Goal: Task Accomplishment & Management: Use online tool/utility

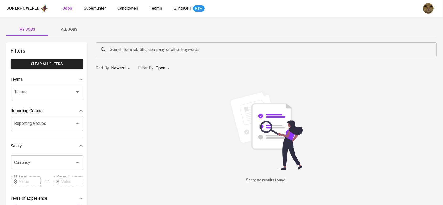
click at [78, 33] on button "All Jobs" at bounding box center [69, 29] width 42 height 13
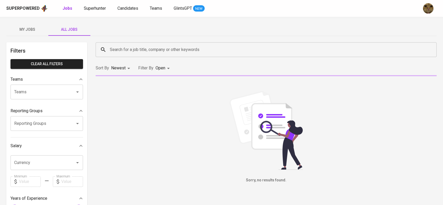
click at [159, 52] on input "Search for a job title, company or other keywords" at bounding box center [268, 50] width 318 height 10
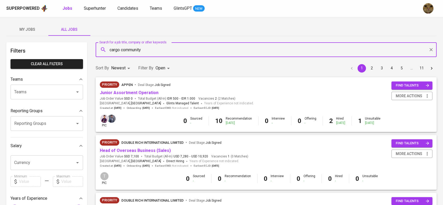
type input "cargo community"
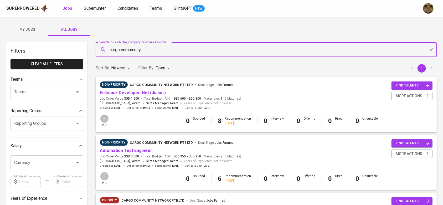
click at [158, 89] on div "Non-Priority cargo community network pte ltd Deal Stage : Jobs Farmed" at bounding box center [170, 85] width 141 height 8
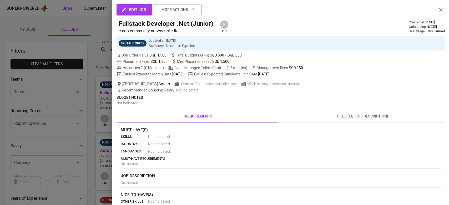
click at [107, 100] on div at bounding box center [224, 102] width 449 height 205
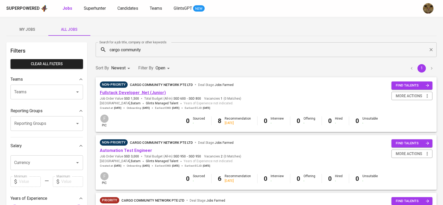
click at [113, 92] on link "Fullstack Developer .Net (Junior)" at bounding box center [133, 92] width 66 height 5
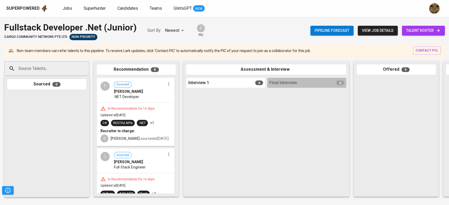
click at [425, 29] on span "talent roster" at bounding box center [423, 30] width 34 height 7
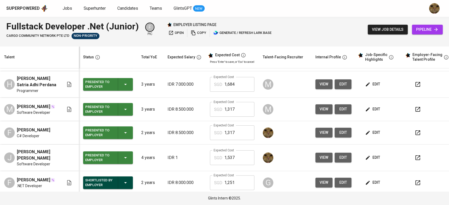
scroll to position [35, 0]
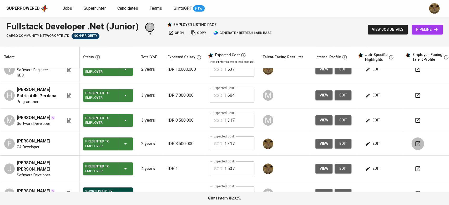
click at [411, 144] on button "button" at bounding box center [417, 143] width 13 height 13
